Goal: Navigation & Orientation: Find specific page/section

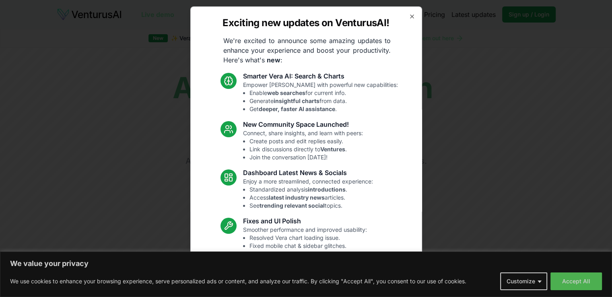
click at [409, 17] on div "Exciting new updates on VenturusAI! We're excited to announce some amazing upda…" at bounding box center [306, 148] width 232 height 284
click at [409, 15] on icon "button" at bounding box center [412, 16] width 6 height 6
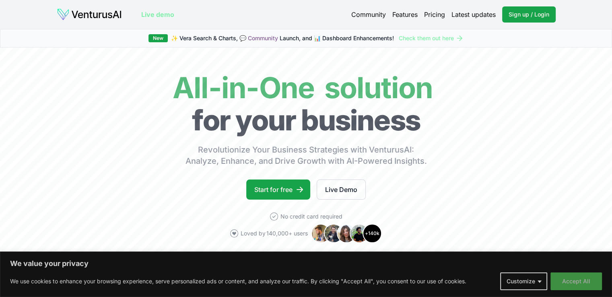
click at [577, 281] on button "Accept All" at bounding box center [575, 281] width 51 height 18
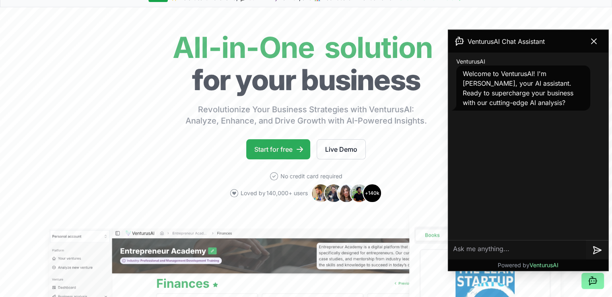
scroll to position [40, 0]
click at [296, 153] on link "Start for free" at bounding box center [278, 149] width 64 height 20
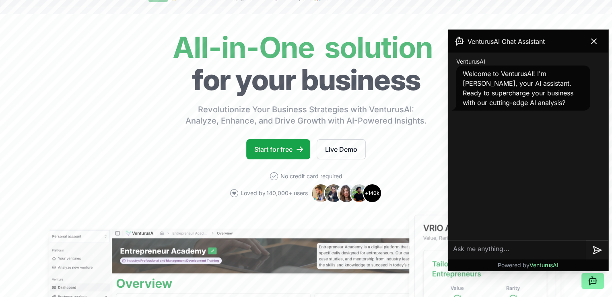
click at [473, 245] on textarea at bounding box center [517, 249] width 138 height 19
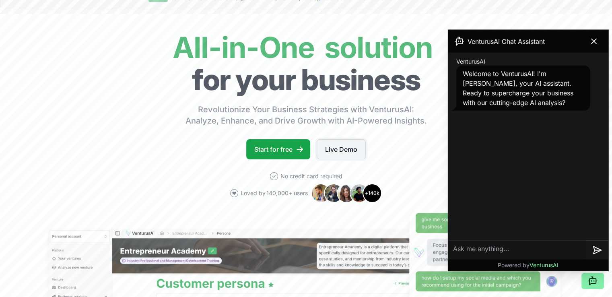
click at [357, 150] on link "Live Demo" at bounding box center [340, 149] width 49 height 20
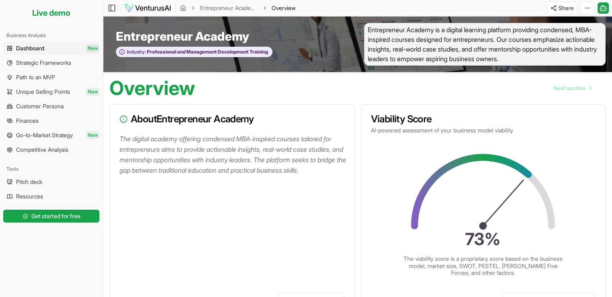
click at [50, 49] on link "Dashboard New" at bounding box center [51, 48] width 96 height 13
click at [49, 118] on link "Finances" at bounding box center [51, 120] width 96 height 13
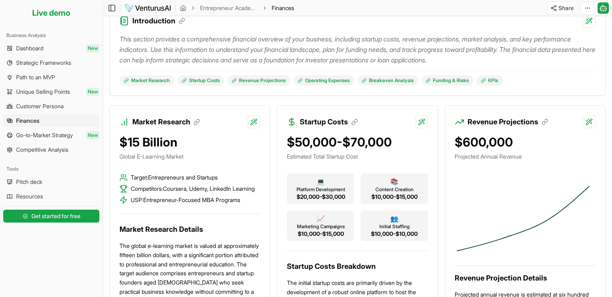
scroll to position [121, 0]
